Goal: Check status: Check status

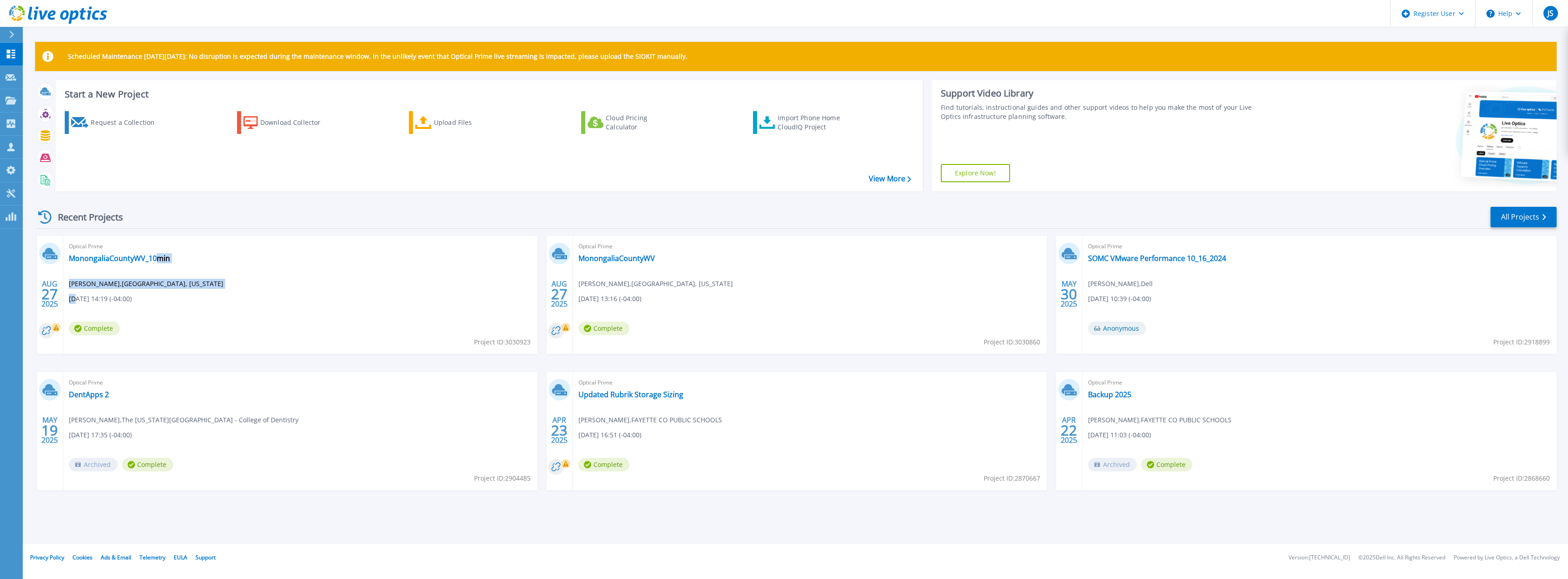
drag, startPoint x: 76, startPoint y: 298, endPoint x: 155, endPoint y: 295, distance: 79.1
click at [155, 295] on div "Optical Prime MonongaliaCountyWV_10min [PERSON_NAME] , [GEOGRAPHIC_DATA], [US_S…" at bounding box center [300, 295] width 474 height 118
drag, startPoint x: 144, startPoint y: 300, endPoint x: 68, endPoint y: 249, distance: 91.5
click at [68, 249] on div "Optical Prime MonongaliaCountyWV_10min [PERSON_NAME] , [GEOGRAPHIC_DATA], [US_S…" at bounding box center [300, 295] width 474 height 118
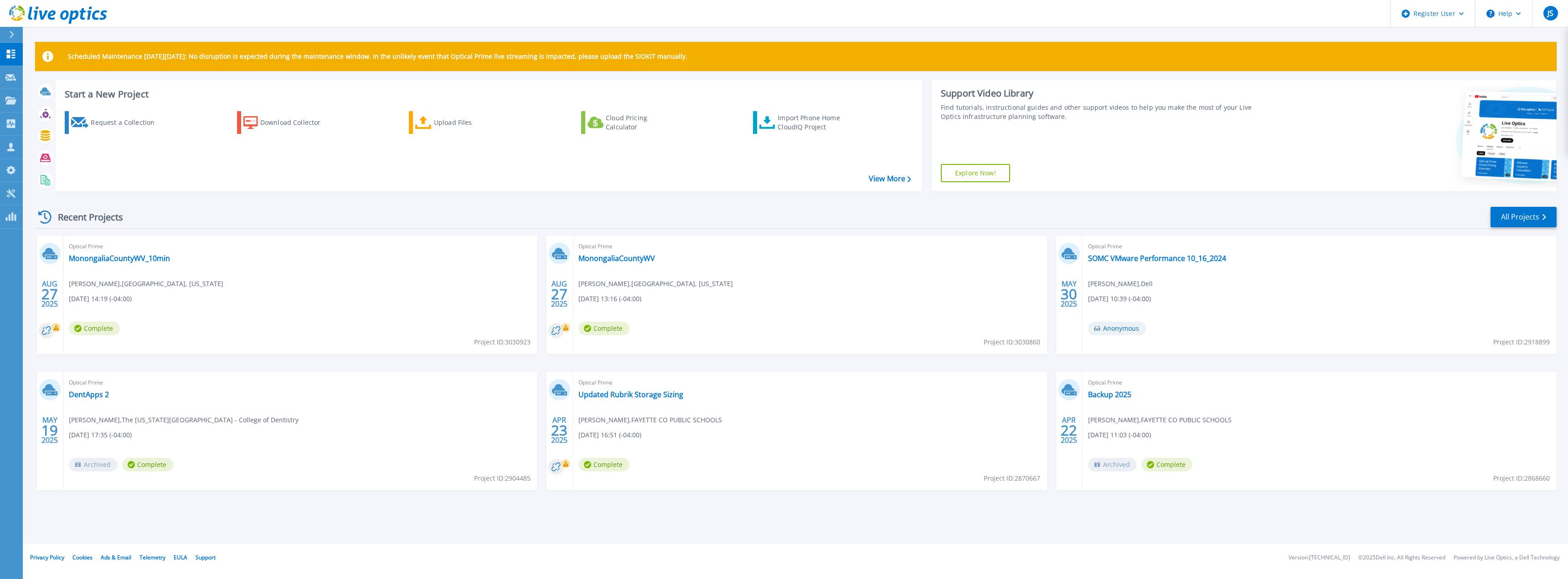
click at [81, 283] on span "[PERSON_NAME] , [GEOGRAPHIC_DATA], [US_STATE]" at bounding box center [146, 283] width 155 height 10
drag, startPoint x: 68, startPoint y: 285, endPoint x: 172, endPoint y: 302, distance: 105.4
click at [172, 302] on div "Optical Prime MonongaliaCountyWV_10min [PERSON_NAME] , [GEOGRAPHIC_DATA], [US_S…" at bounding box center [300, 295] width 474 height 118
drag, startPoint x: 166, startPoint y: 302, endPoint x: 148, endPoint y: 301, distance: 18.0
click at [164, 302] on div "Optical Prime MonongaliaCountyWV_10min [PERSON_NAME] , [GEOGRAPHIC_DATA], [US_S…" at bounding box center [300, 295] width 474 height 118
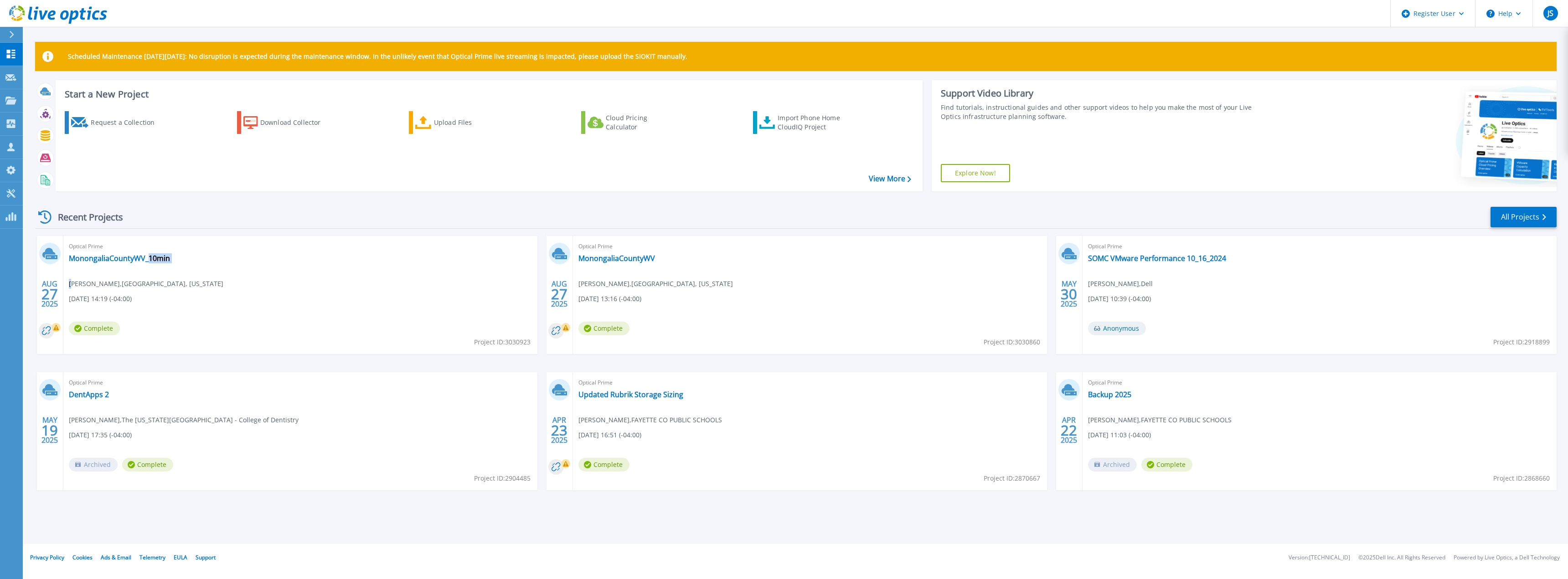
drag, startPoint x: 148, startPoint y: 301, endPoint x: 71, endPoint y: 288, distance: 78.1
click at [71, 288] on div "Optical Prime MonongaliaCountyWV_10min [PERSON_NAME] , [GEOGRAPHIC_DATA], [US_S…" at bounding box center [300, 295] width 474 height 118
click at [71, 288] on span "[PERSON_NAME] , [GEOGRAPHIC_DATA], [US_STATE]" at bounding box center [146, 283] width 155 height 10
drag, startPoint x: 70, startPoint y: 280, endPoint x: 133, endPoint y: 286, distance: 63.3
click at [133, 286] on span "[PERSON_NAME] , [GEOGRAPHIC_DATA], [US_STATE]" at bounding box center [146, 283] width 155 height 10
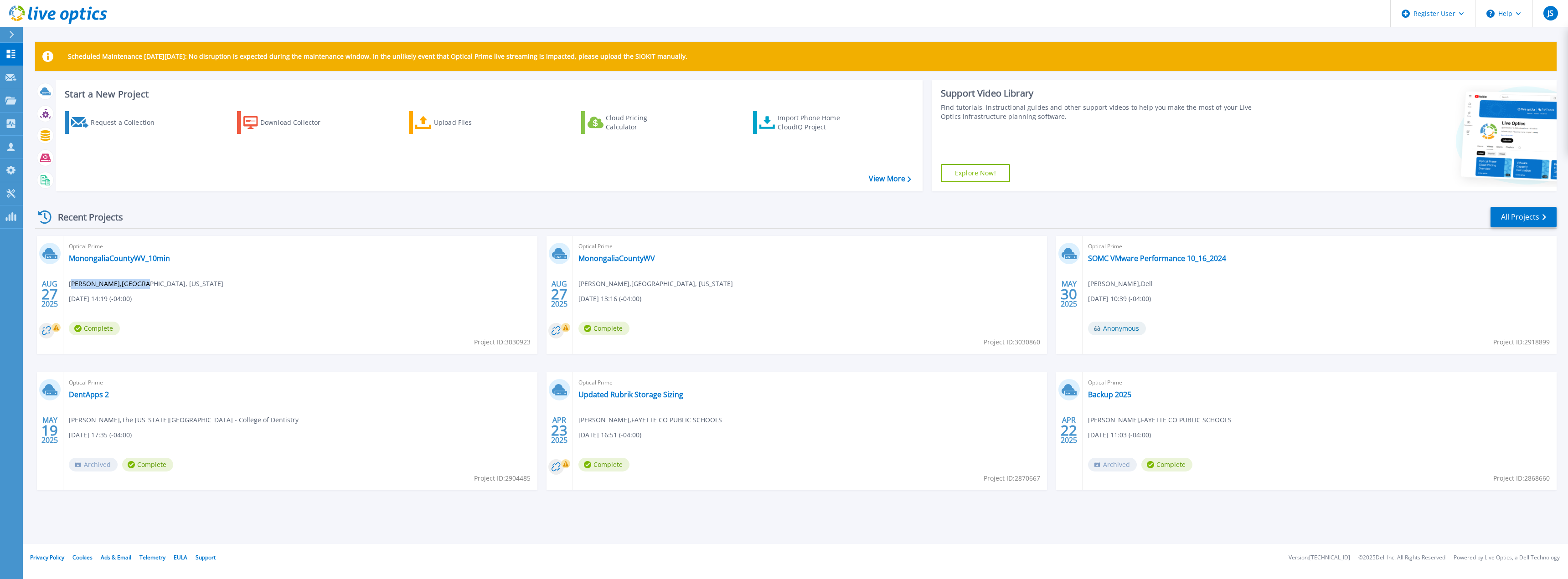
click at [133, 286] on span "[PERSON_NAME] , [GEOGRAPHIC_DATA], [US_STATE]" at bounding box center [146, 283] width 155 height 10
click at [131, 299] on span "[DATE] 14:19 (-04:00)" at bounding box center [100, 299] width 63 height 10
